Goal: Information Seeking & Learning: Find specific page/section

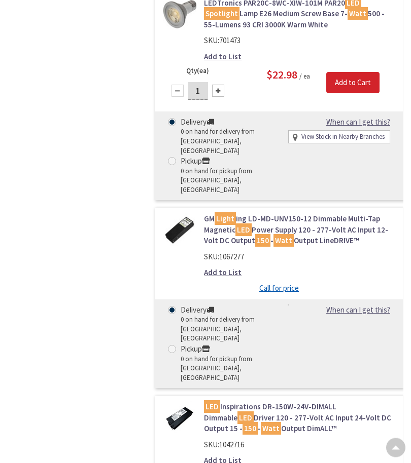
scroll to position [1710, 0]
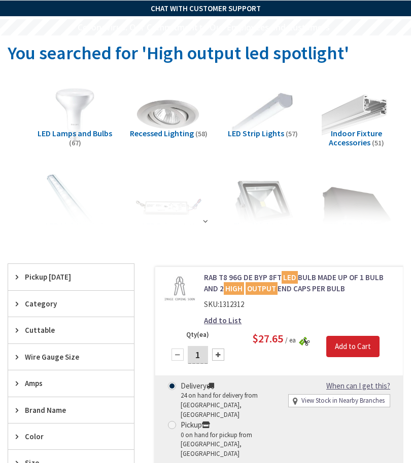
click at [205, 221] on strong at bounding box center [205, 222] width 10 height 8
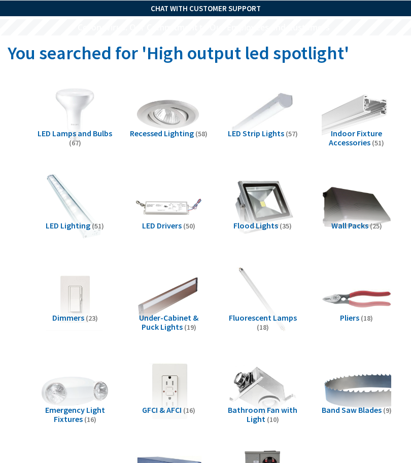
click at [273, 209] on img at bounding box center [263, 207] width 70 height 70
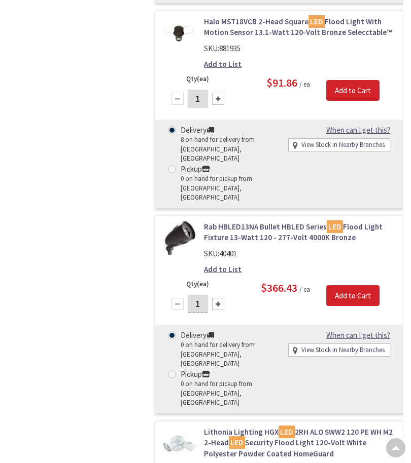
scroll to position [8226, 0]
